Goal: Information Seeking & Learning: Learn about a topic

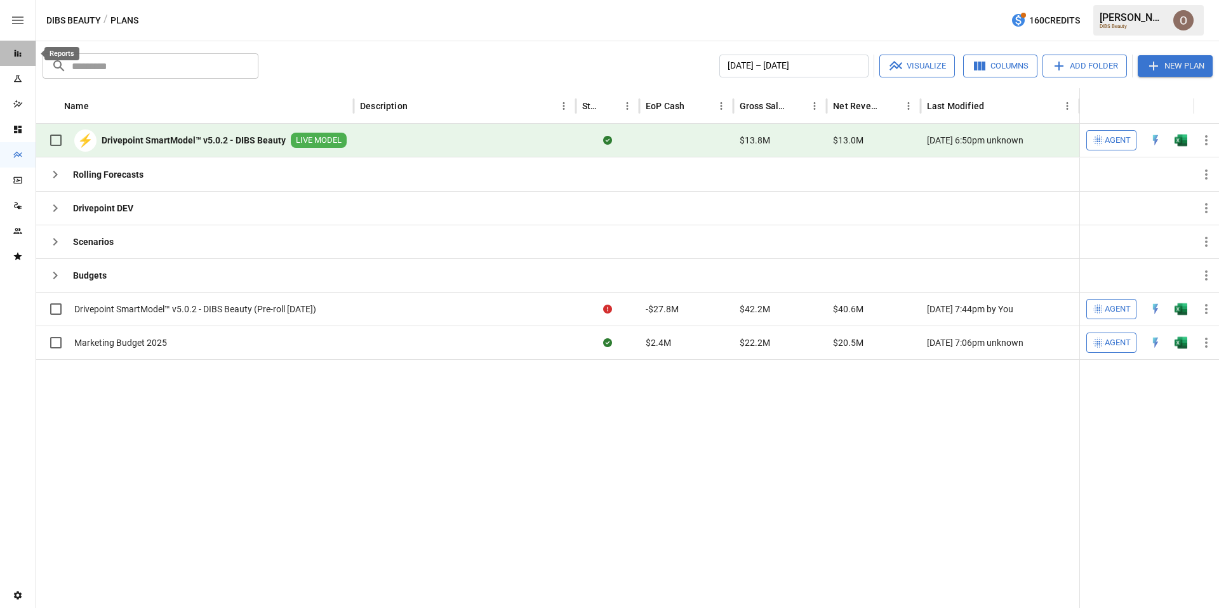
click at [13, 51] on icon "Reports" at bounding box center [18, 53] width 10 height 10
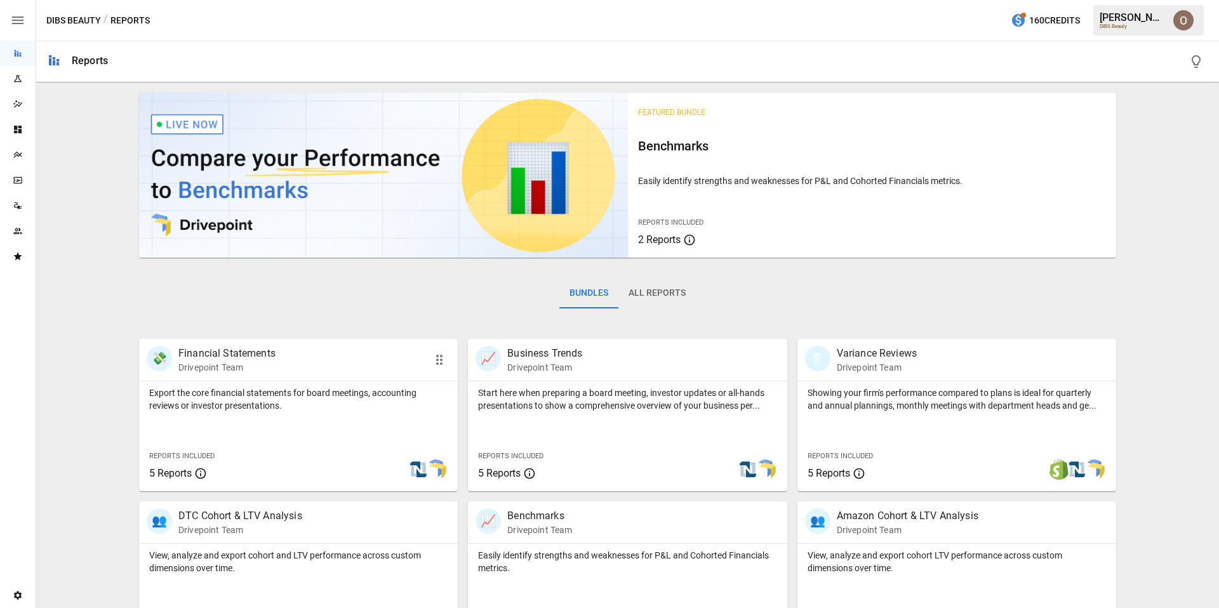
click at [329, 429] on div "Export the core financial statements for board meetings, accounting reviews or …" at bounding box center [298, 437] width 319 height 110
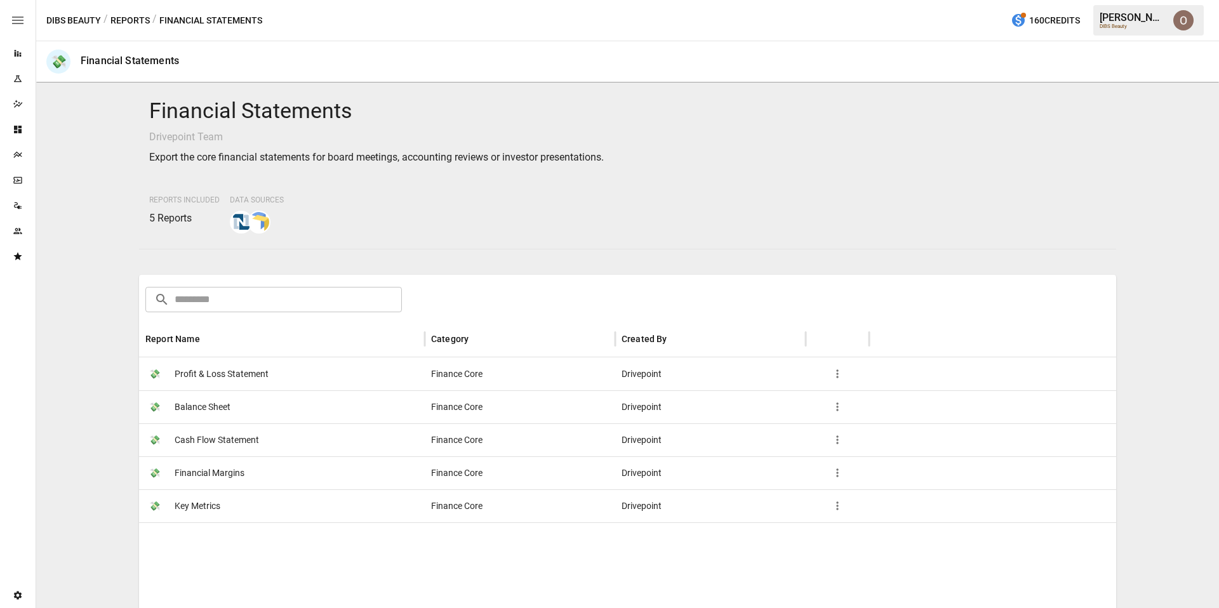
click at [260, 374] on span "Profit & Loss Statement" at bounding box center [222, 374] width 94 height 32
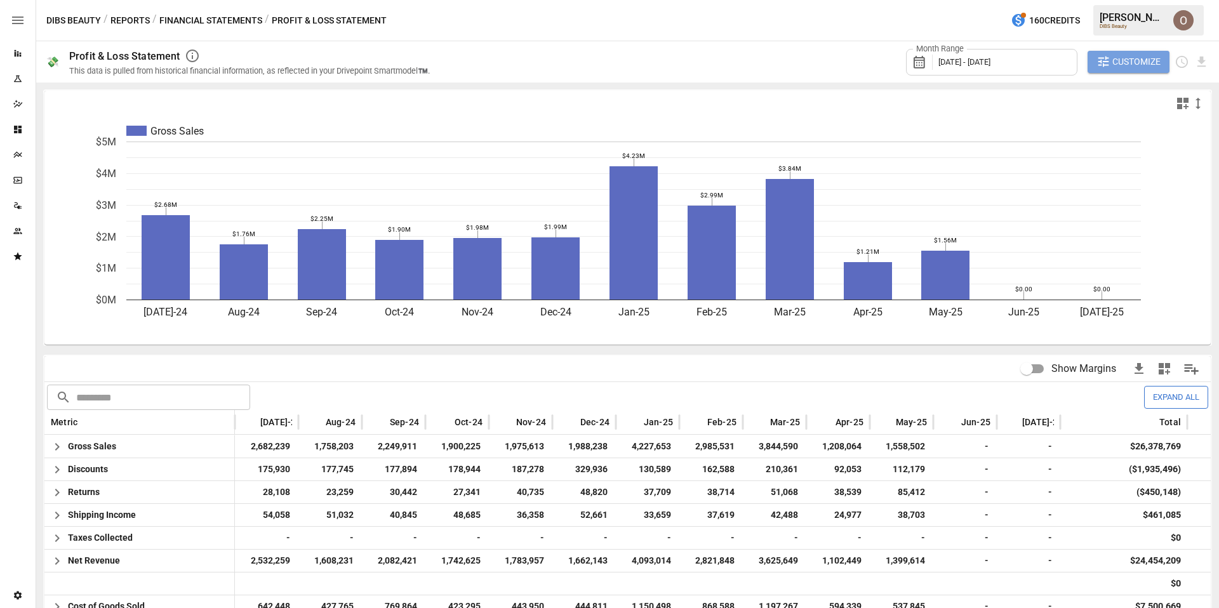
click at [1122, 64] on span "Customize" at bounding box center [1136, 62] width 48 height 16
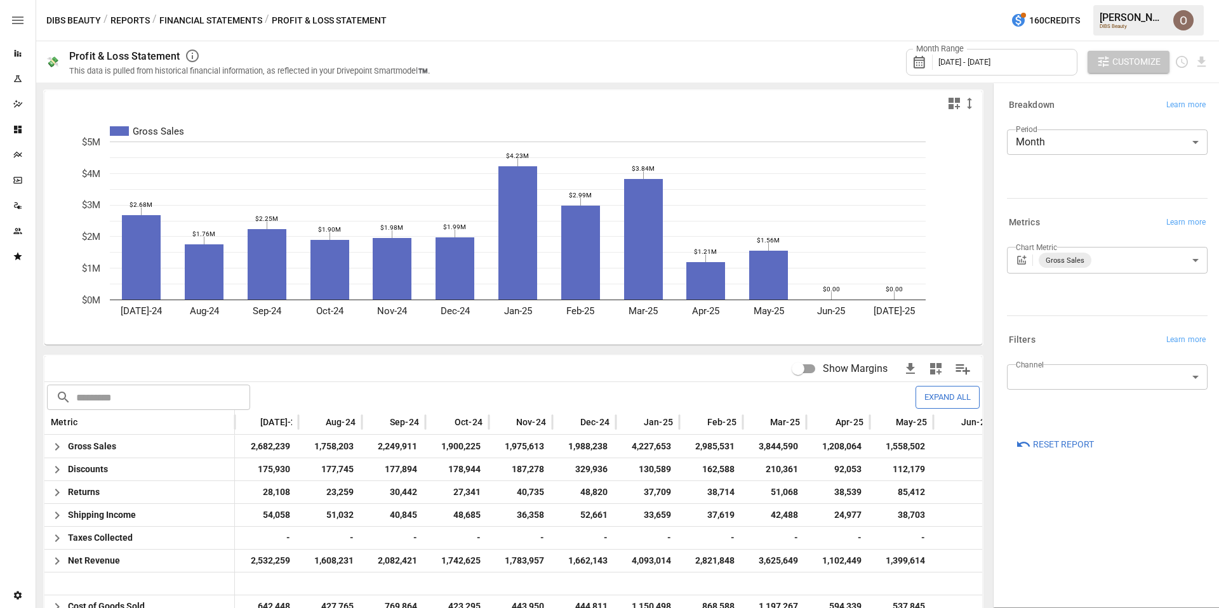
click at [1122, 64] on span "Customize" at bounding box center [1136, 62] width 48 height 16
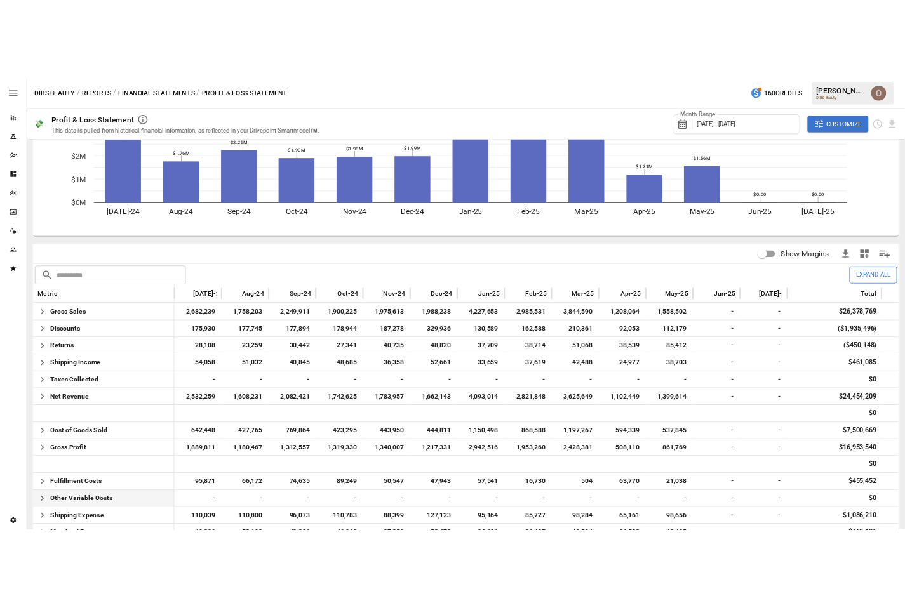
scroll to position [138, 0]
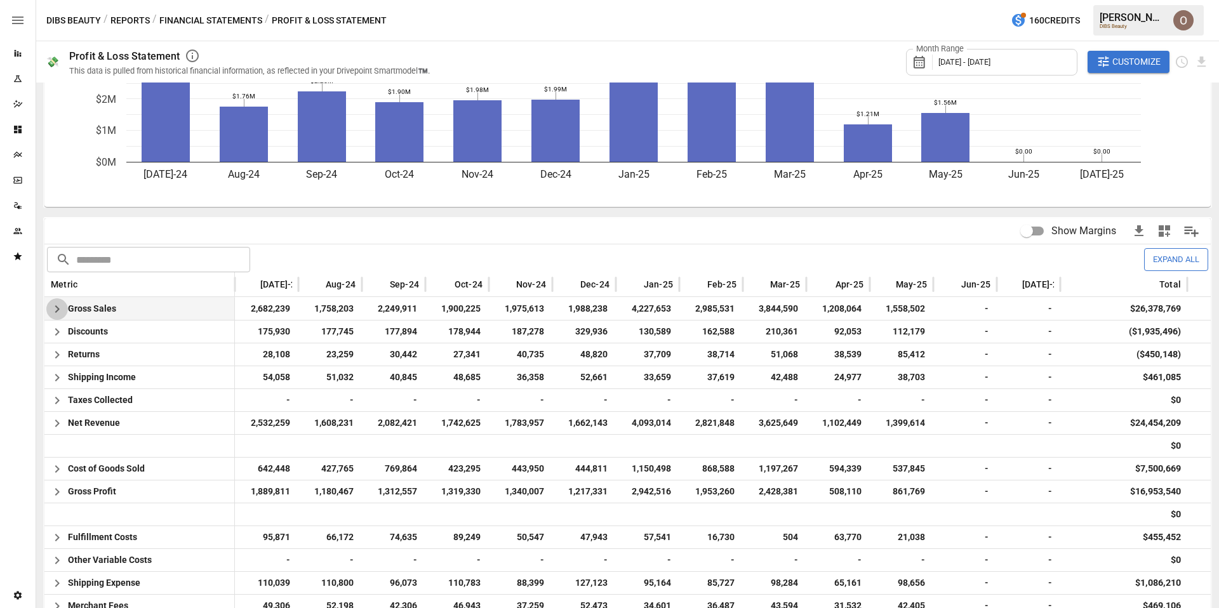
click at [62, 310] on icon "button" at bounding box center [57, 309] width 15 height 15
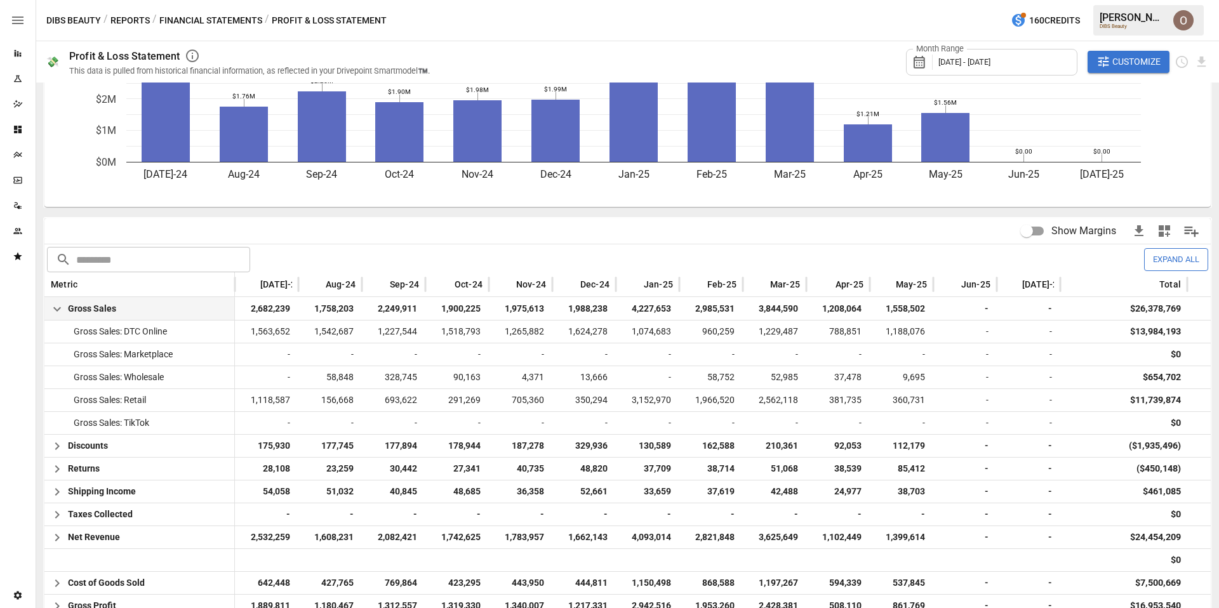
click at [55, 314] on icon "button" at bounding box center [57, 309] width 15 height 15
